Goal: Information Seeking & Learning: Learn about a topic

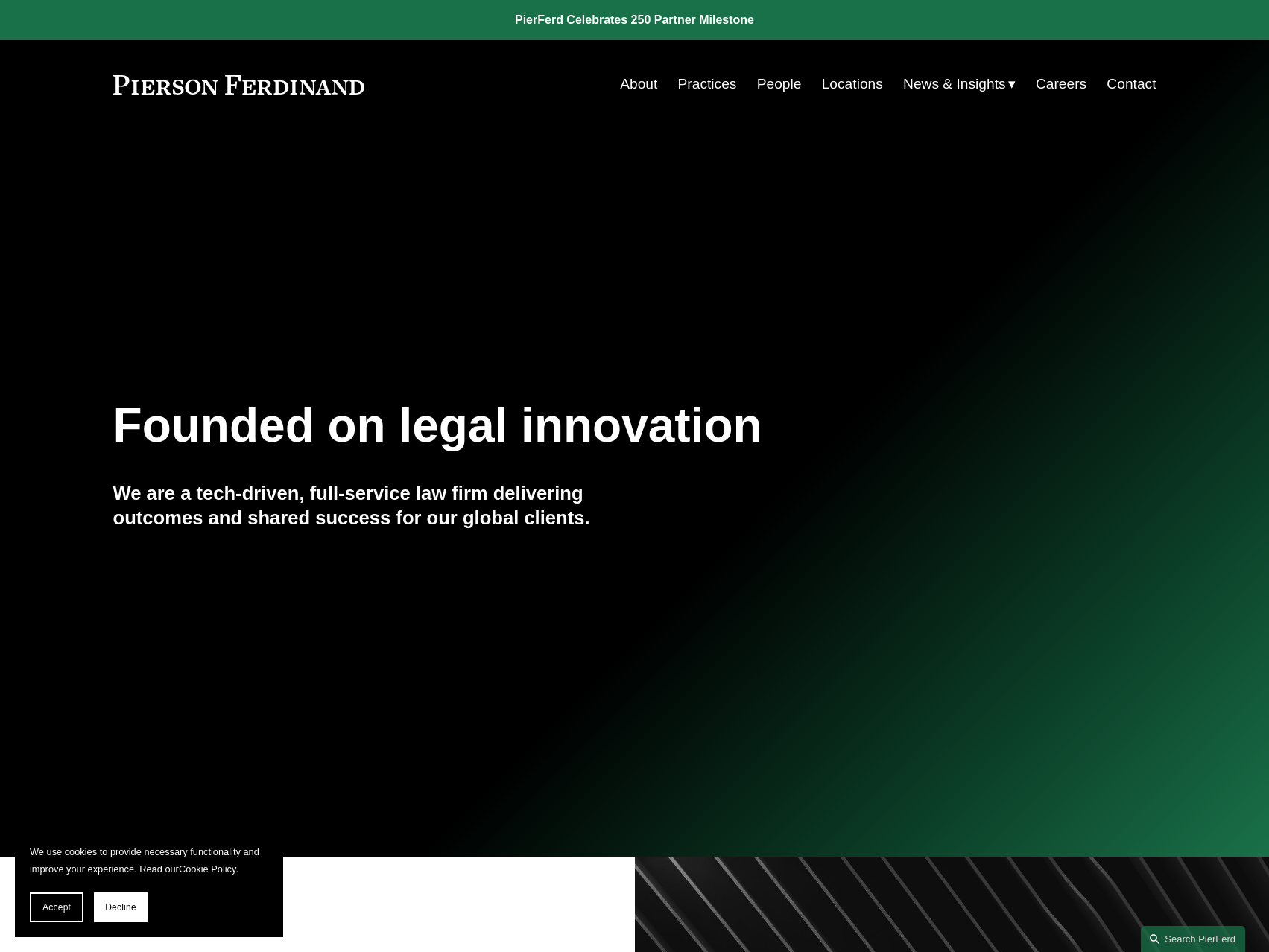
click at [769, 82] on link "People" at bounding box center [779, 84] width 45 height 28
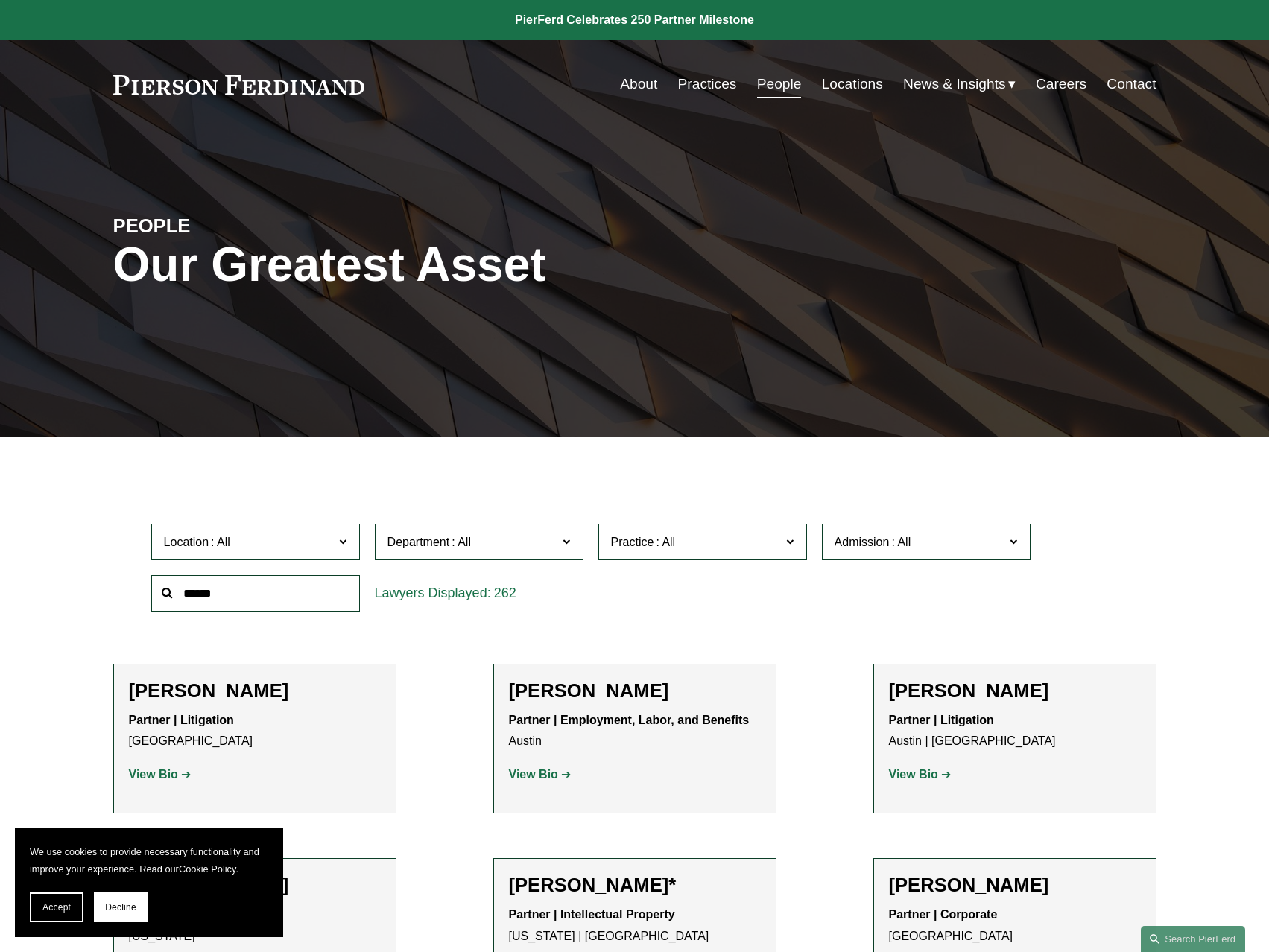
click at [285, 588] on input "text" at bounding box center [255, 593] width 209 height 36
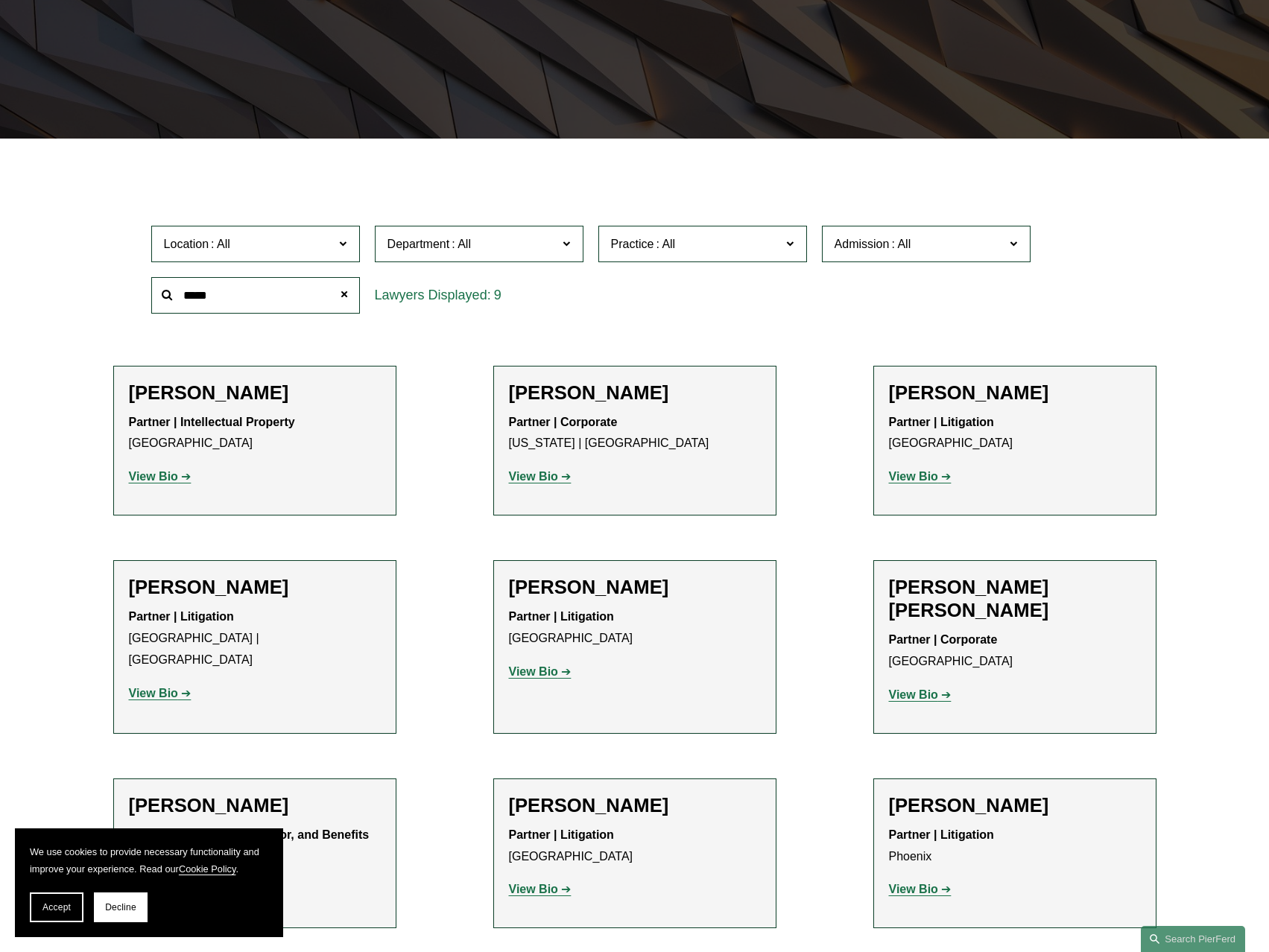
scroll to position [373, 0]
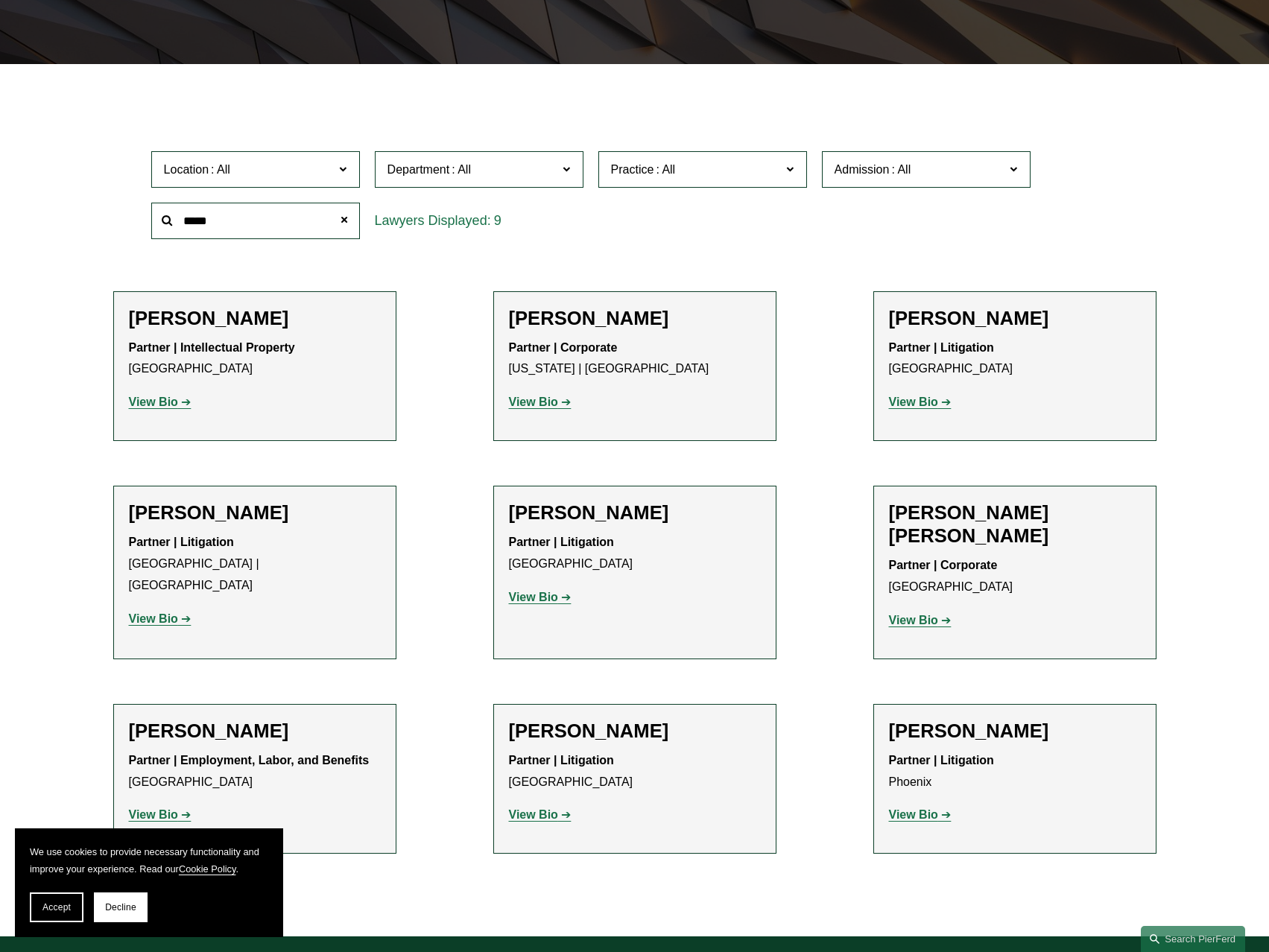
type input "*****"
click at [533, 808] on strong "View Bio" at bounding box center [533, 814] width 49 height 12
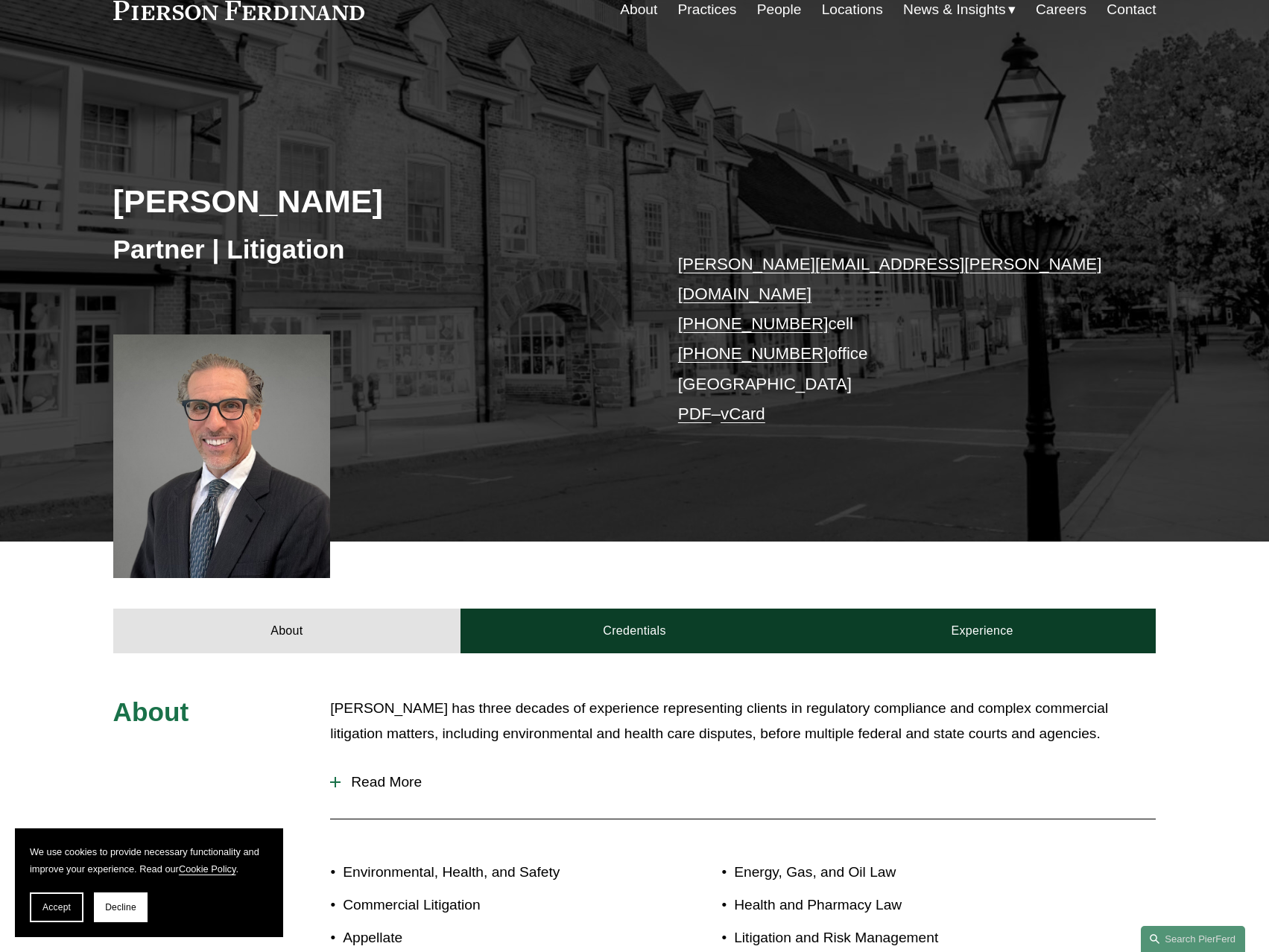
scroll to position [149, 0]
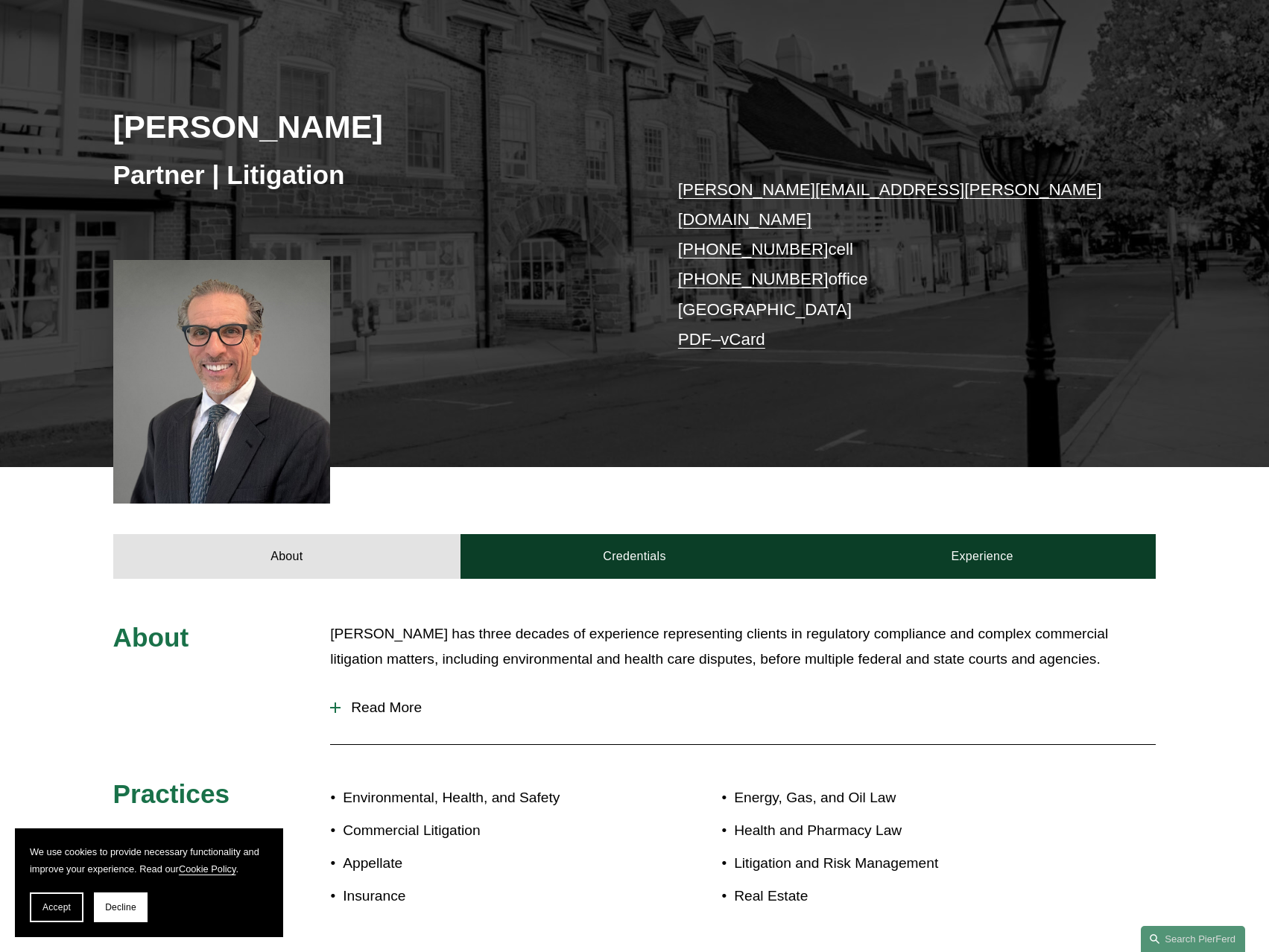
click at [966, 628] on p "David has three decades of experience representing clients in regulatory compli…" at bounding box center [743, 647] width 825 height 51
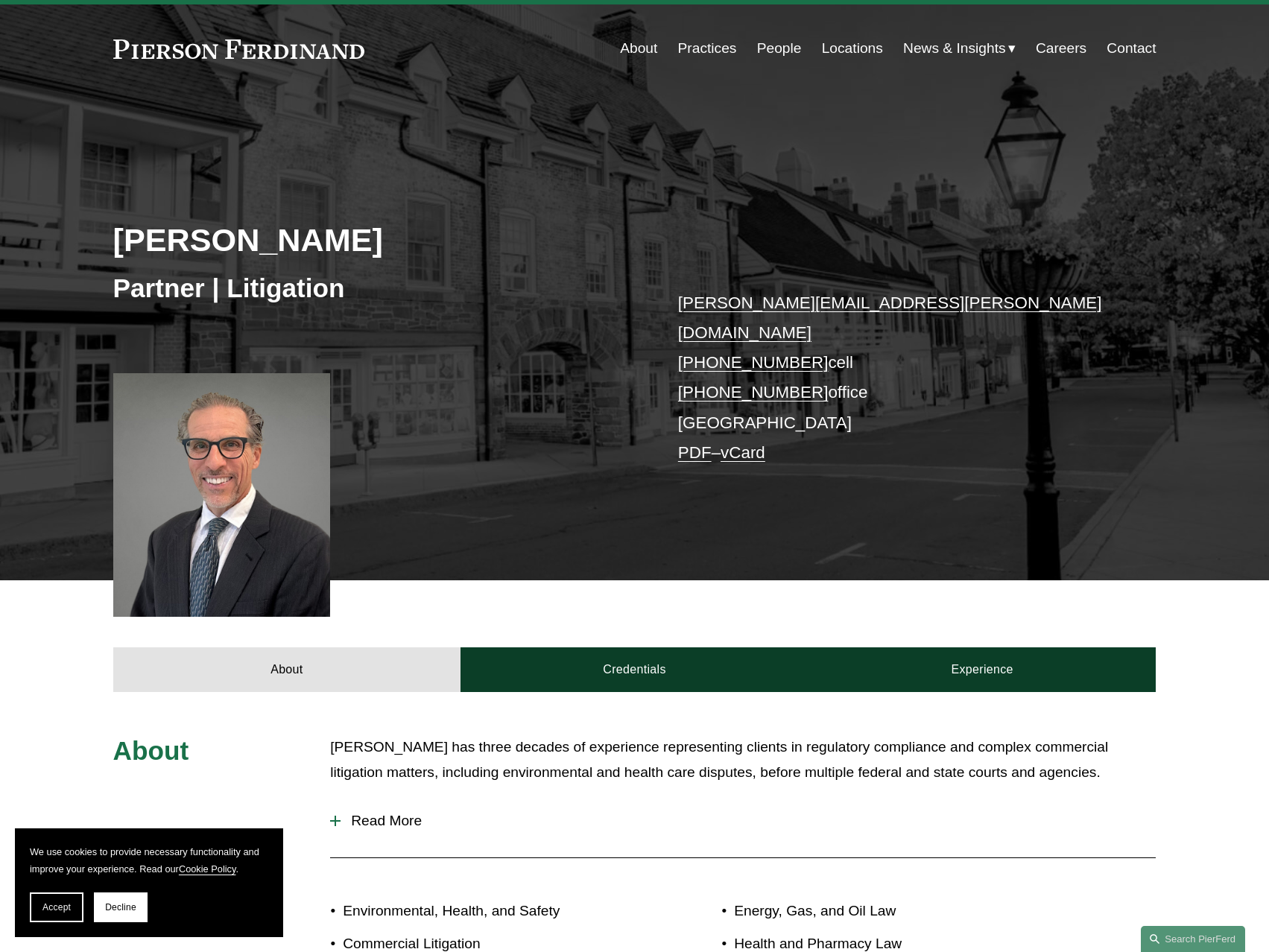
scroll to position [0, 0]
